Goal: Navigation & Orientation: Find specific page/section

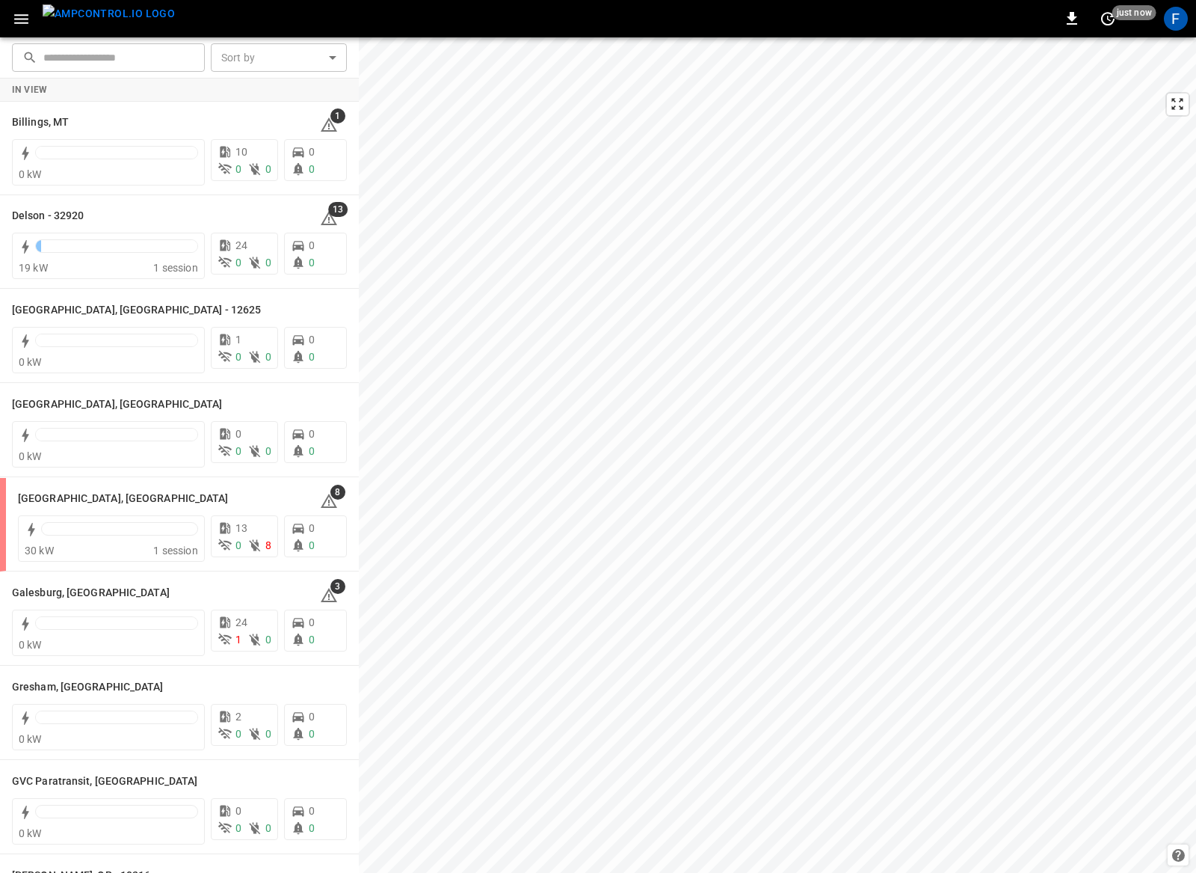
click at [1181, 29] on div "F" at bounding box center [1176, 18] width 28 height 28
click at [1180, 25] on div "F" at bounding box center [1176, 19] width 24 height 24
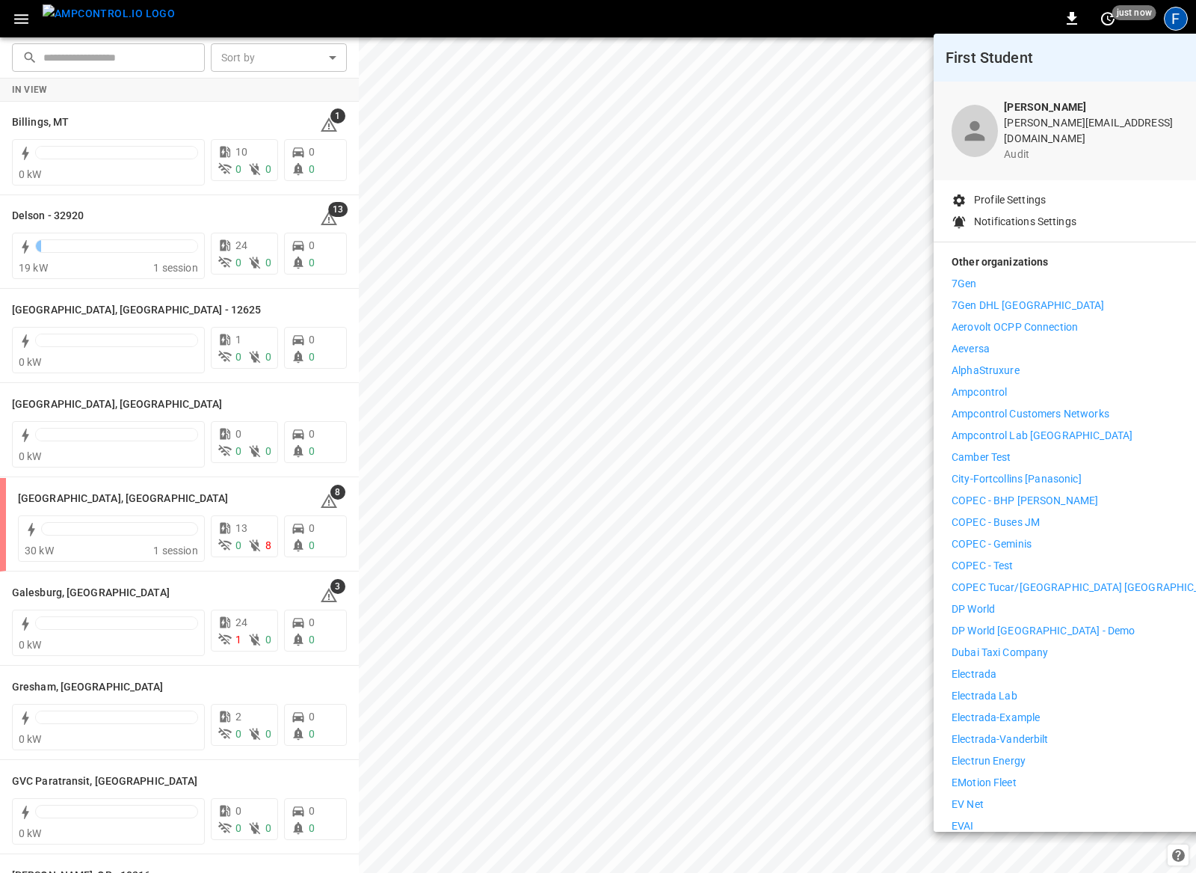
scroll to position [158, 0]
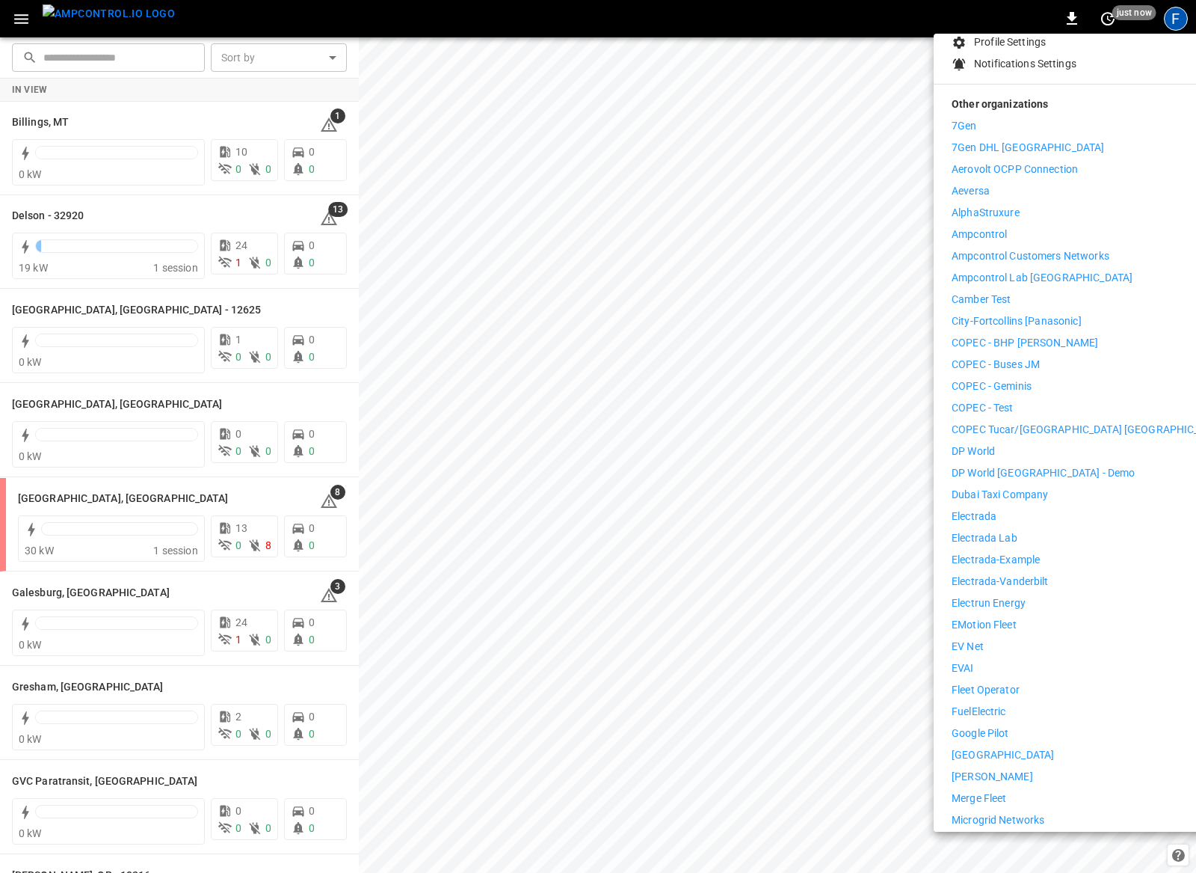
click at [990, 508] on p "Electrada" at bounding box center [974, 516] width 45 height 16
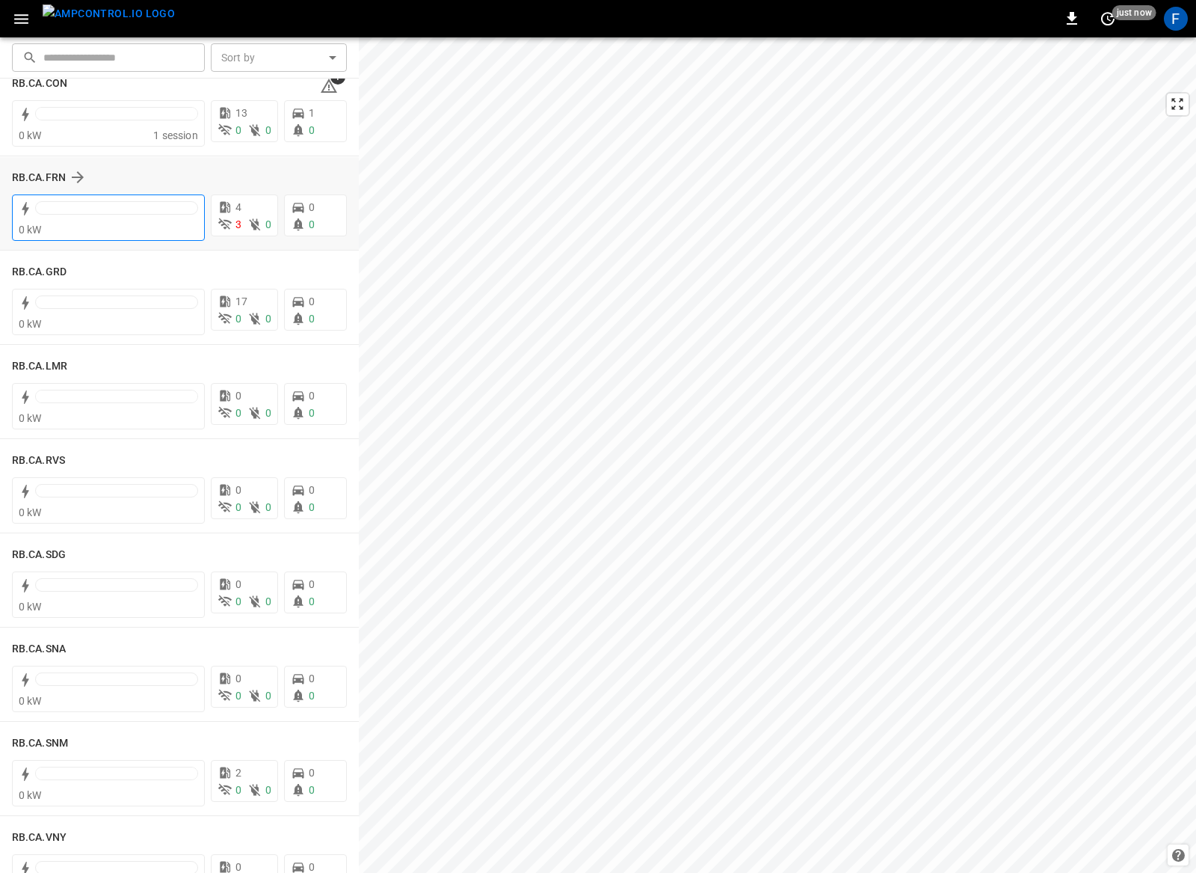
scroll to position [1982, 0]
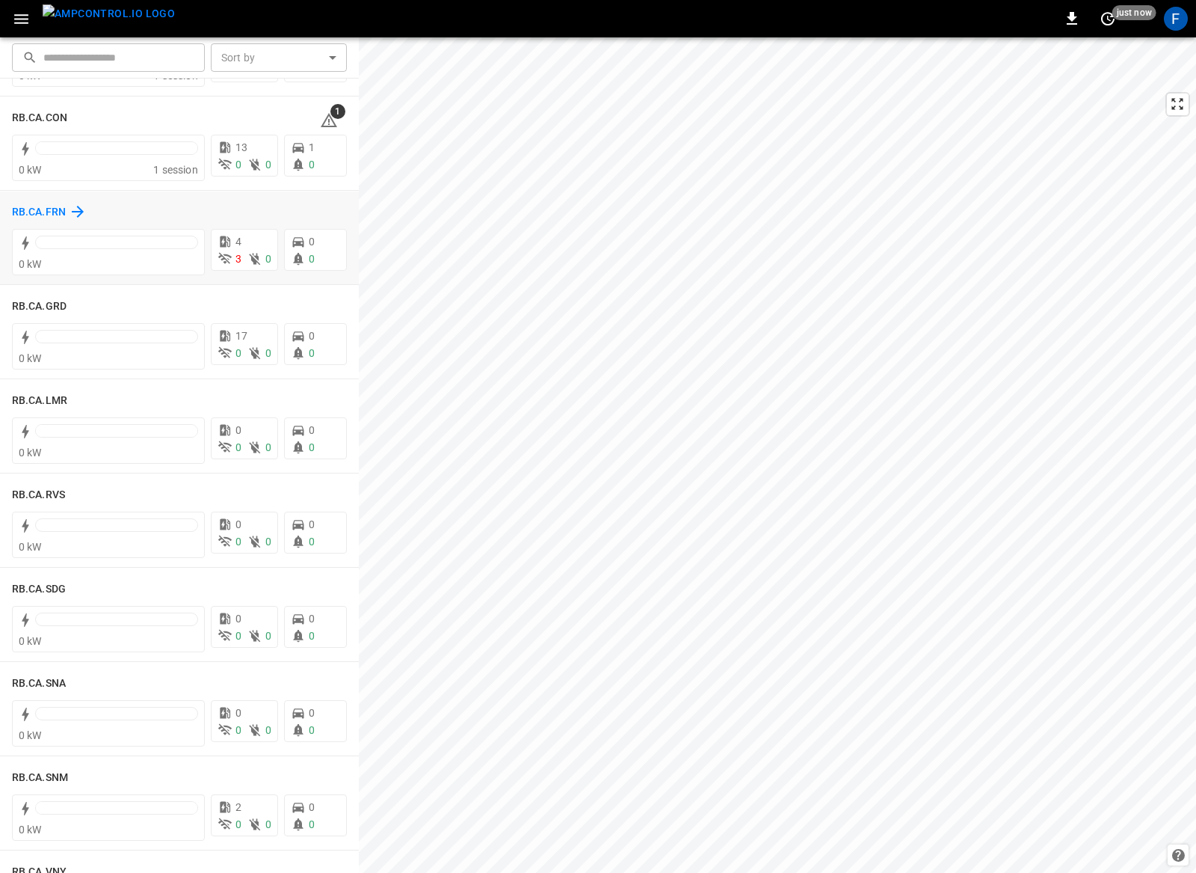
click at [47, 204] on h6 "RB.CA.FRN" at bounding box center [39, 212] width 54 height 16
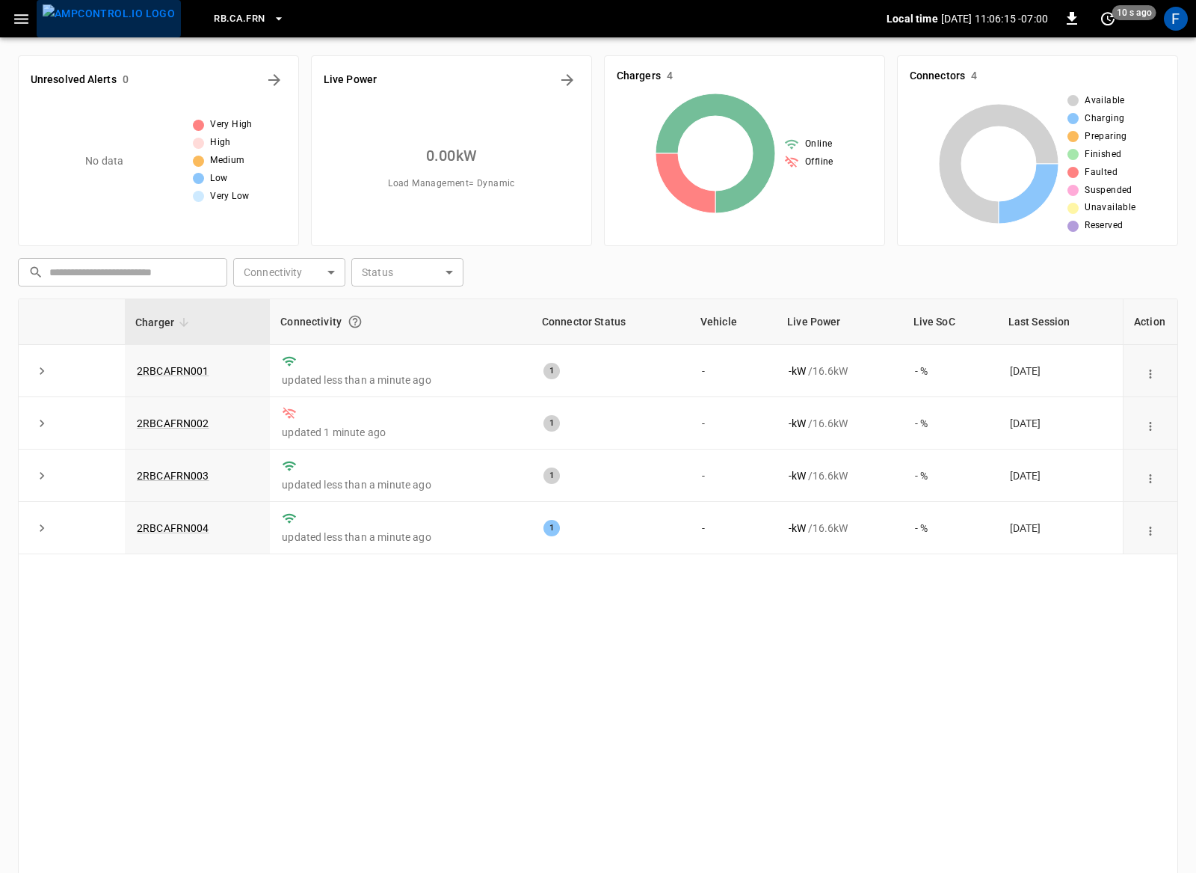
click at [132, 16] on img "menu" at bounding box center [109, 13] width 132 height 19
click at [16, 16] on icon "button" at bounding box center [21, 19] width 19 height 19
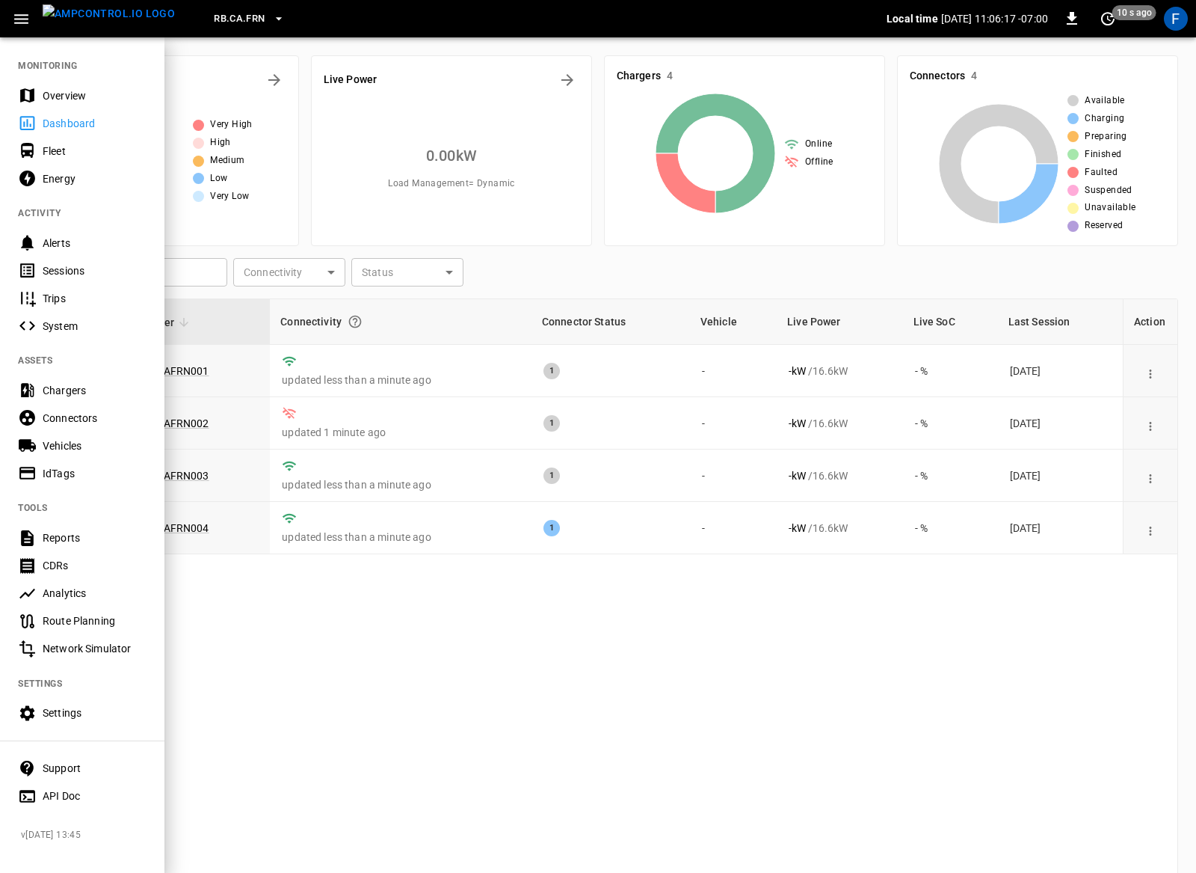
click at [58, 90] on div "Overview" at bounding box center [95, 95] width 104 height 15
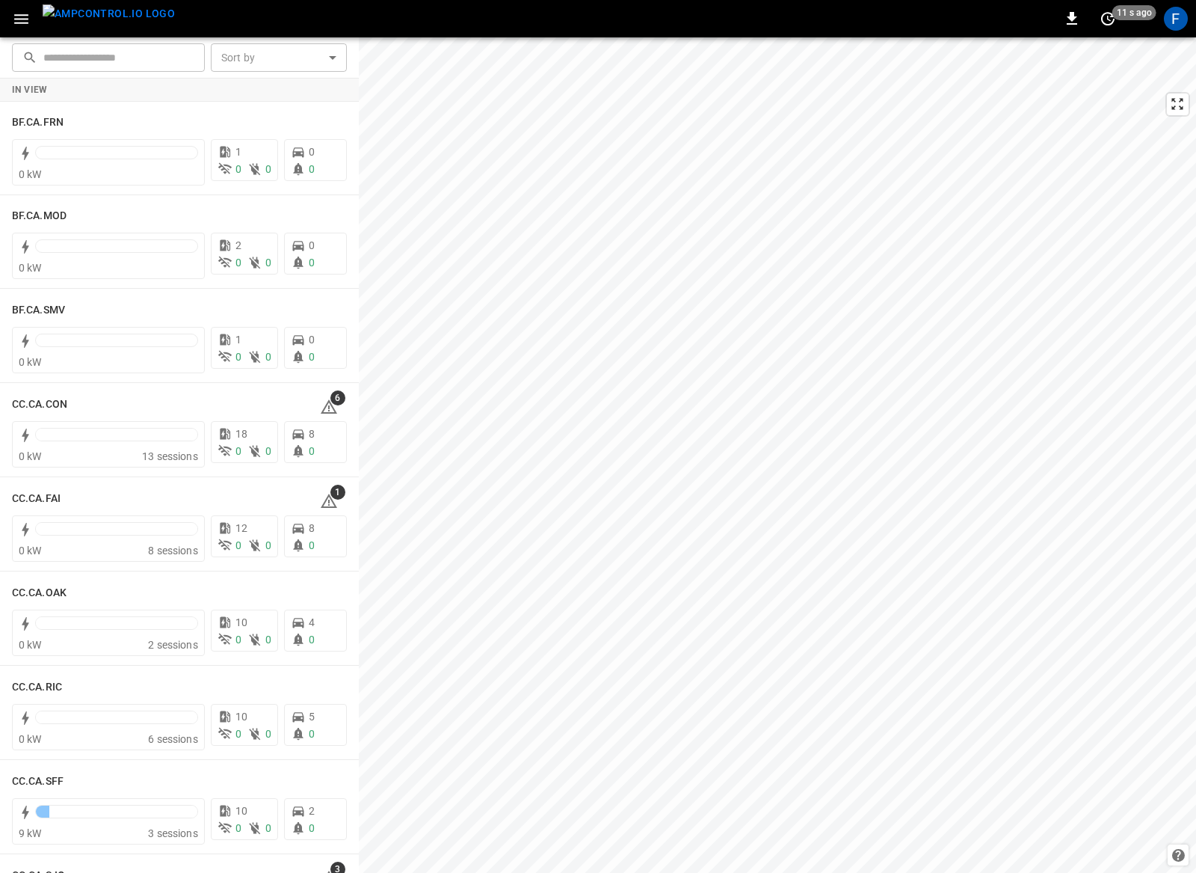
drag, startPoint x: 622, startPoint y: 287, endPoint x: 622, endPoint y: 414, distance: 127.1
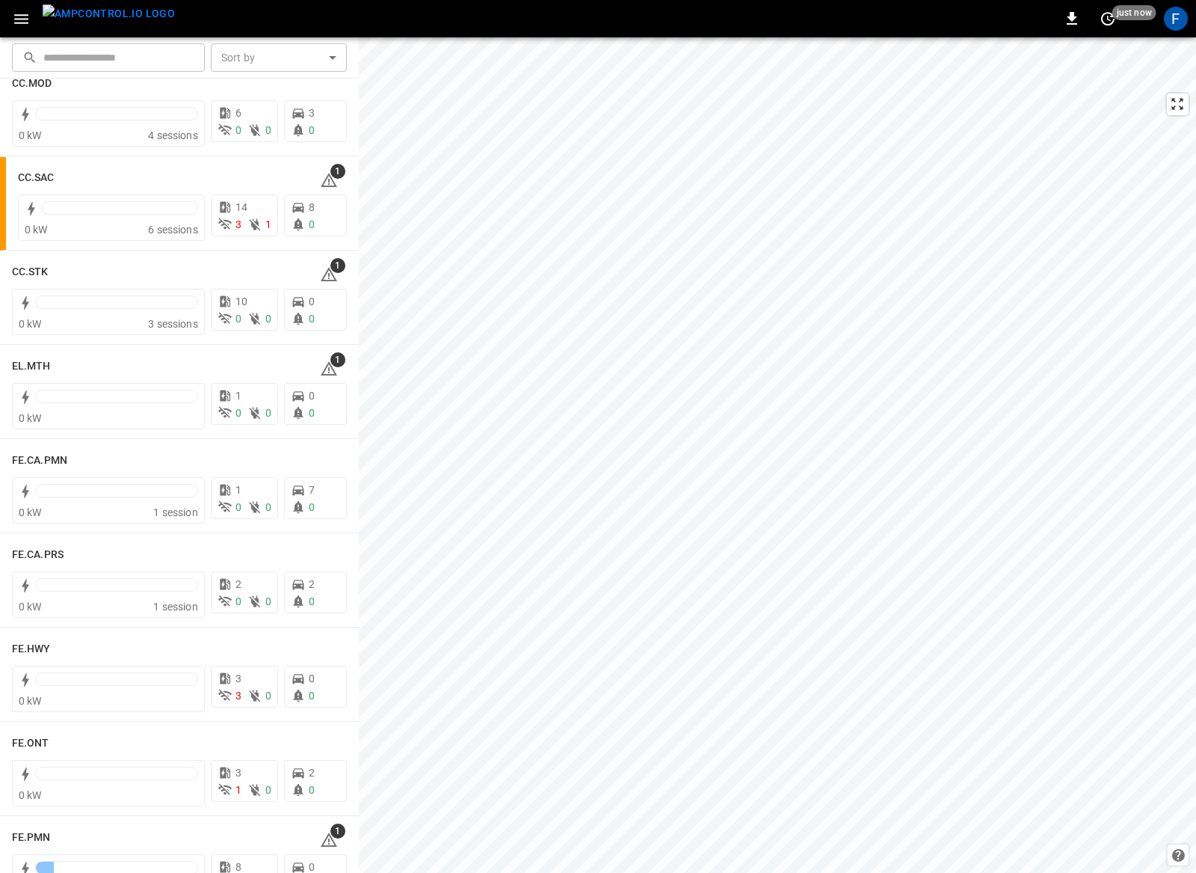
scroll to position [1084, 0]
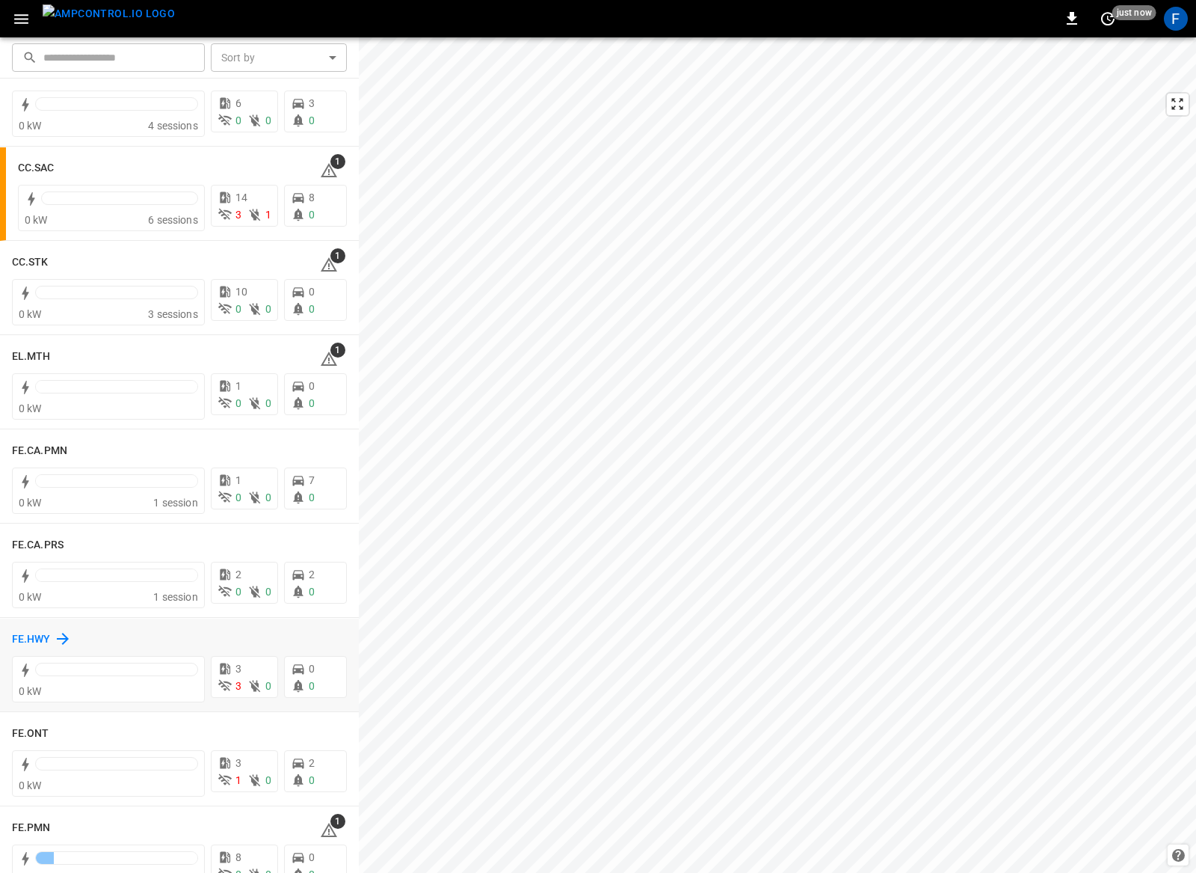
click at [40, 644] on h6 "FE.HWY" at bounding box center [31, 639] width 39 height 16
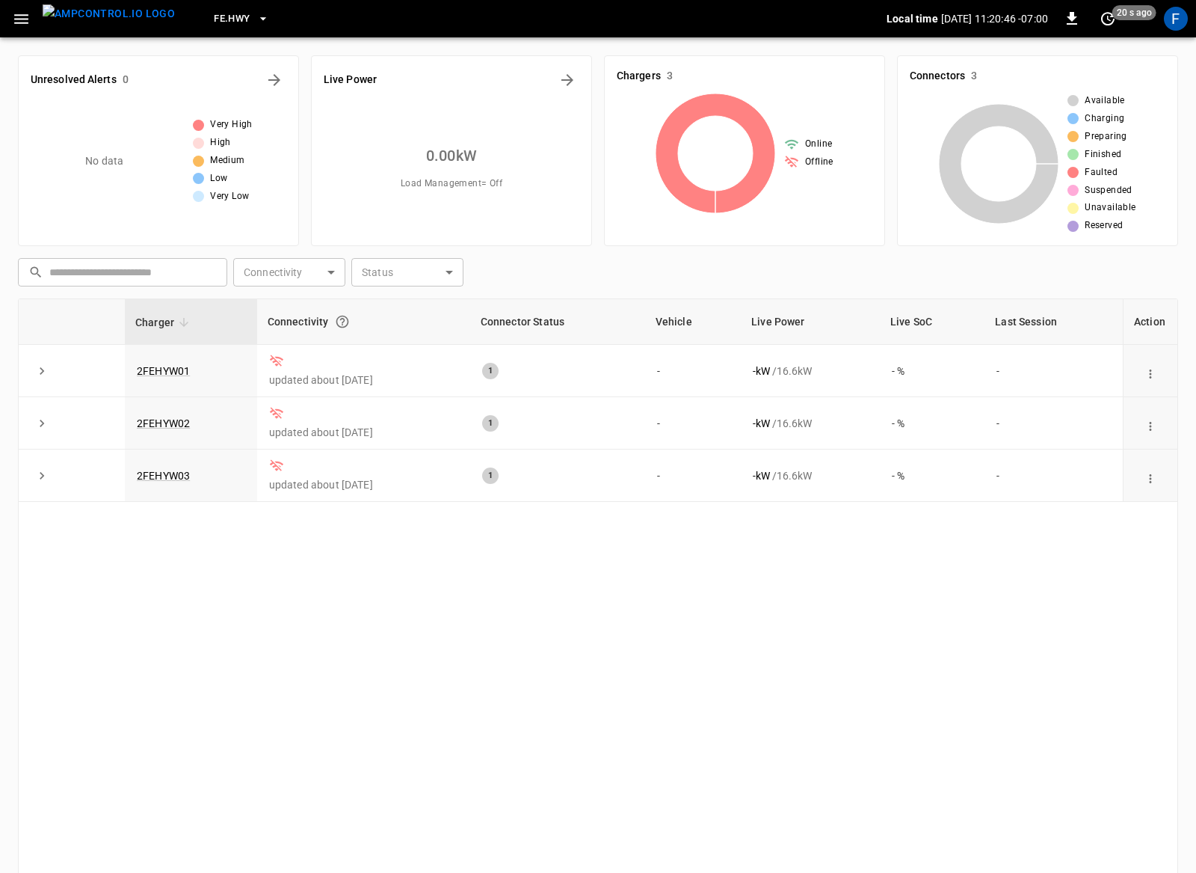
click at [204, 555] on div "Charger Connectivity Connector Status Vehicle Live Power Live SoC Last Session …" at bounding box center [598, 603] width 1160 height 611
click at [26, 14] on icon "button" at bounding box center [21, 19] width 14 height 10
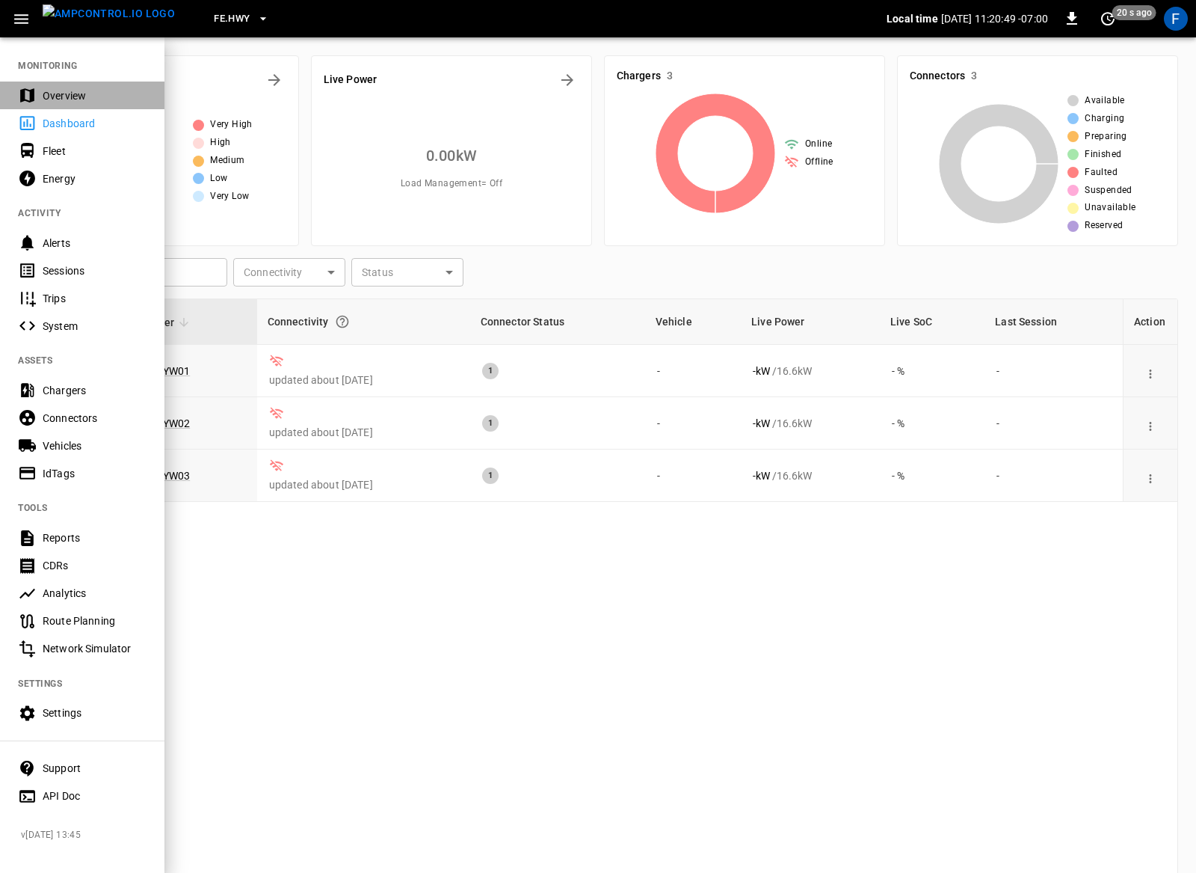
click at [44, 86] on div "Overview" at bounding box center [82, 95] width 164 height 28
